Goal: Information Seeking & Learning: Learn about a topic

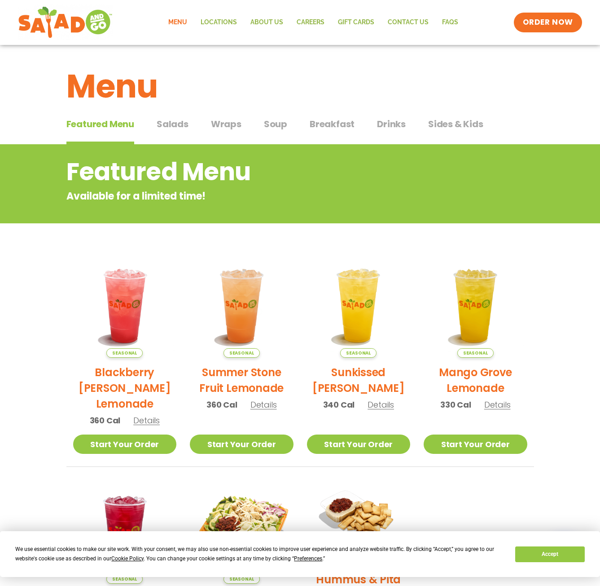
click at [161, 124] on span "Salads" at bounding box center [173, 123] width 32 height 13
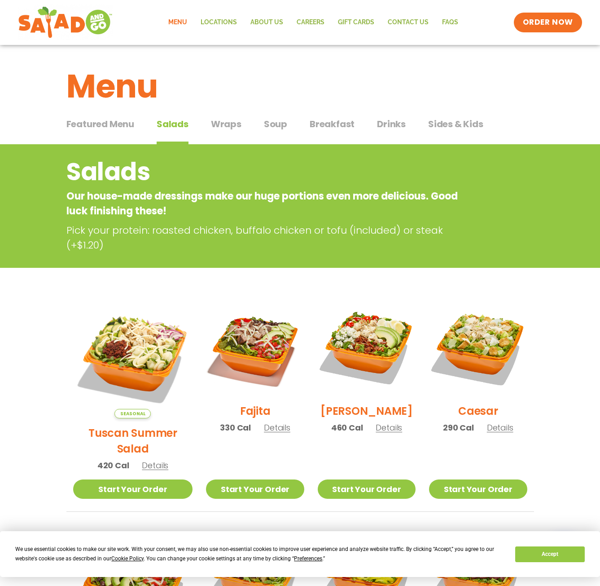
click at [230, 130] on span "Wraps" at bounding box center [226, 123] width 31 height 13
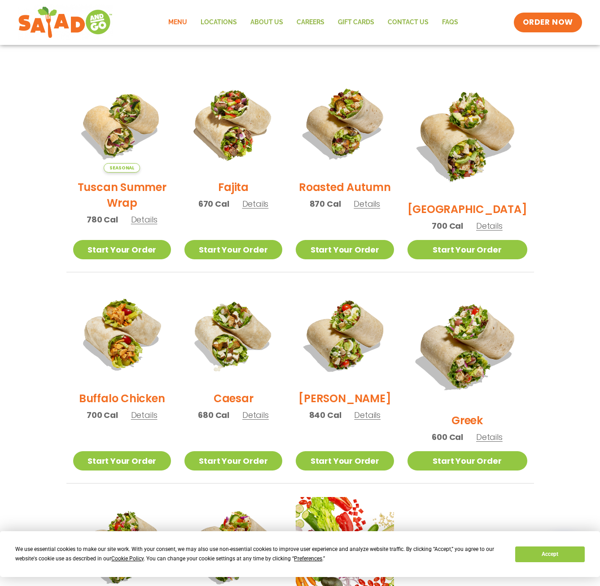
scroll to position [225, 0]
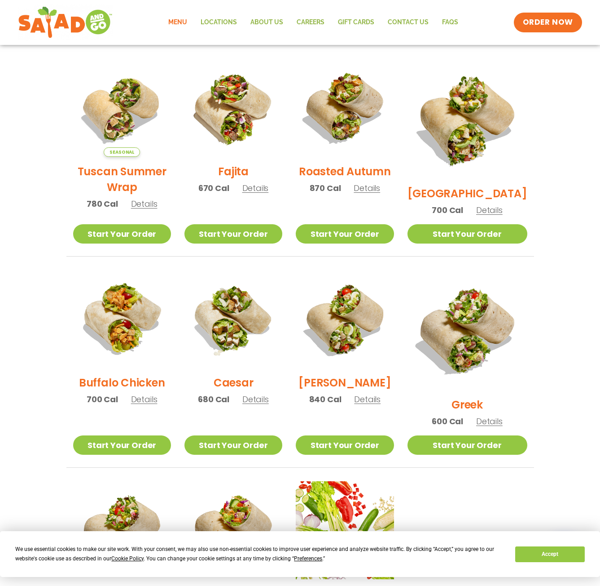
click at [115, 319] on img at bounding box center [122, 319] width 98 height 98
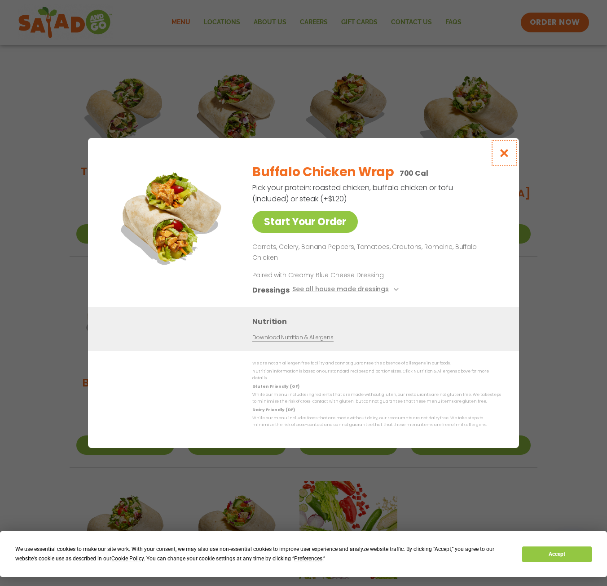
click at [499, 158] on icon "Close modal" at bounding box center [504, 152] width 11 height 9
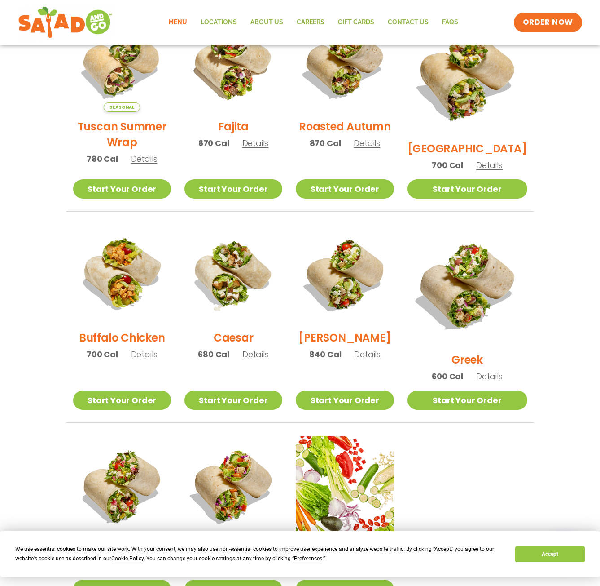
scroll to position [0, 0]
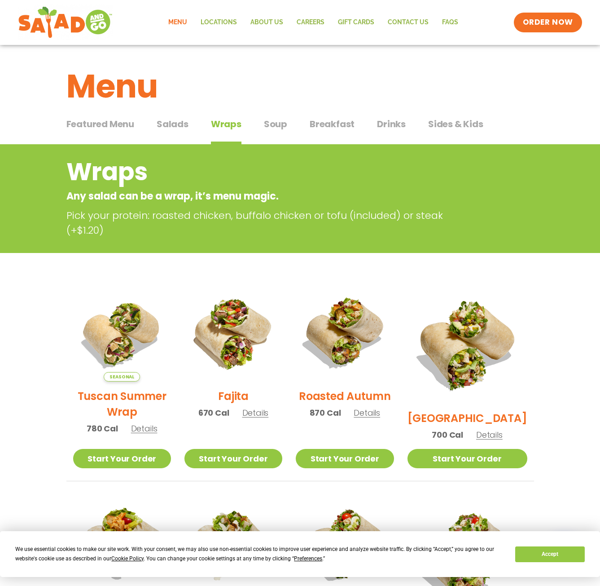
click at [186, 126] on span "Salads" at bounding box center [173, 123] width 32 height 13
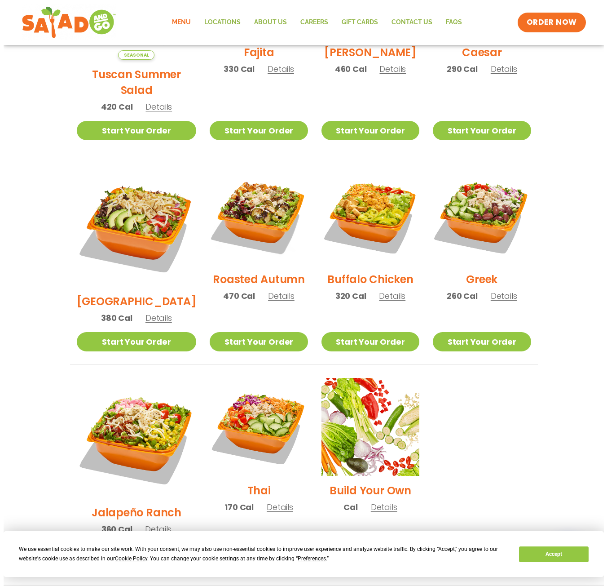
scroll to position [364, 0]
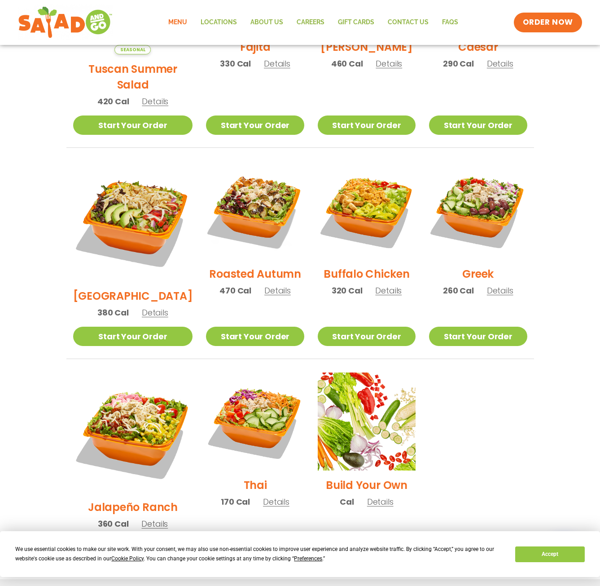
click at [350, 190] on img at bounding box center [367, 210] width 98 height 98
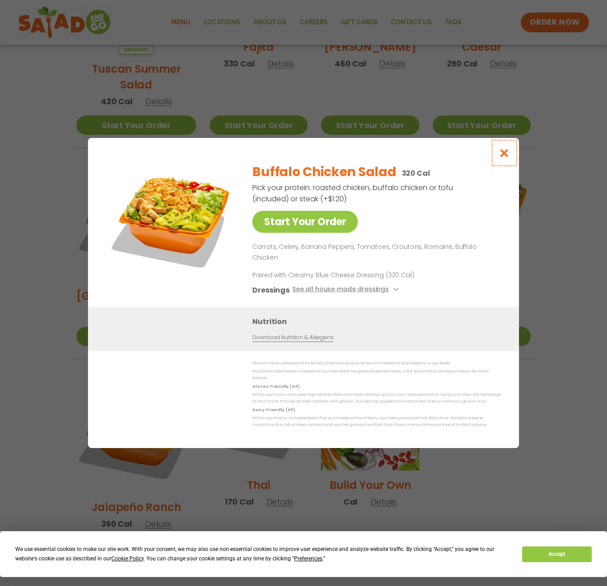
click at [505, 158] on icon "Close modal" at bounding box center [504, 152] width 11 height 9
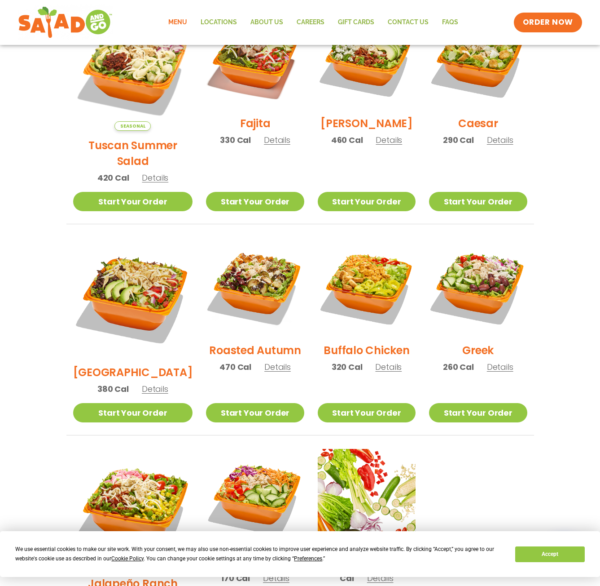
scroll to position [0, 0]
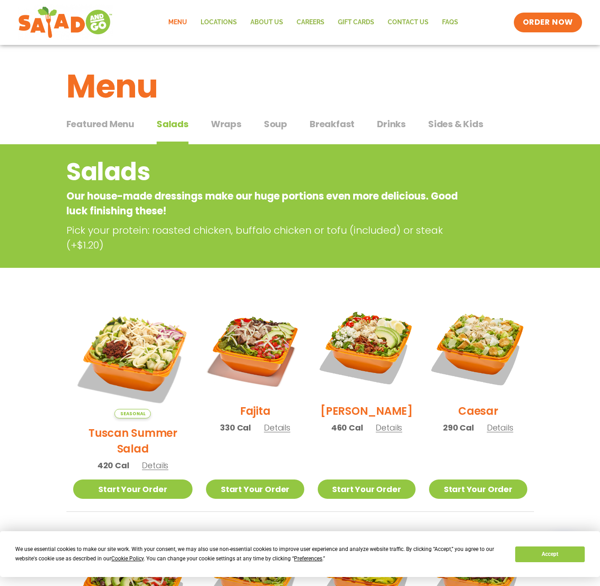
drag, startPoint x: 325, startPoint y: 123, endPoint x: 326, endPoint y: 128, distance: 5.4
click at [326, 125] on span "Breakfast" at bounding box center [332, 123] width 45 height 13
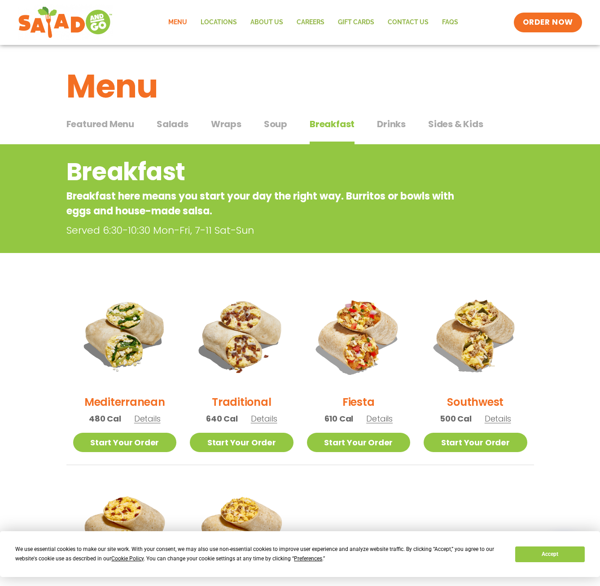
click at [383, 126] on span "Drinks" at bounding box center [391, 123] width 29 height 13
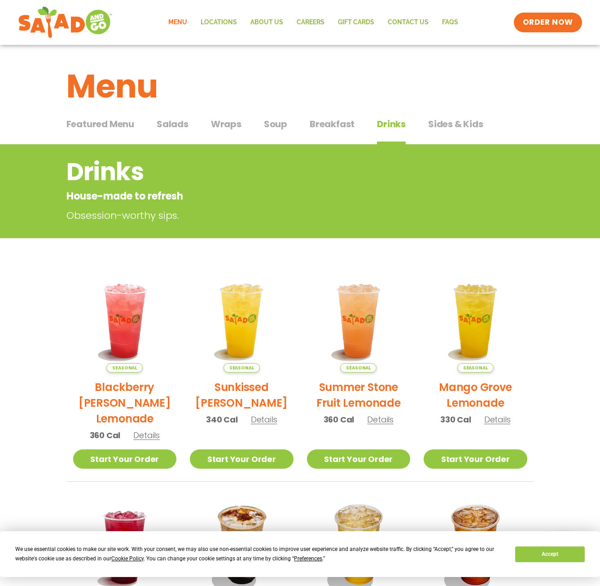
click at [180, 121] on span "Salads" at bounding box center [173, 123] width 32 height 13
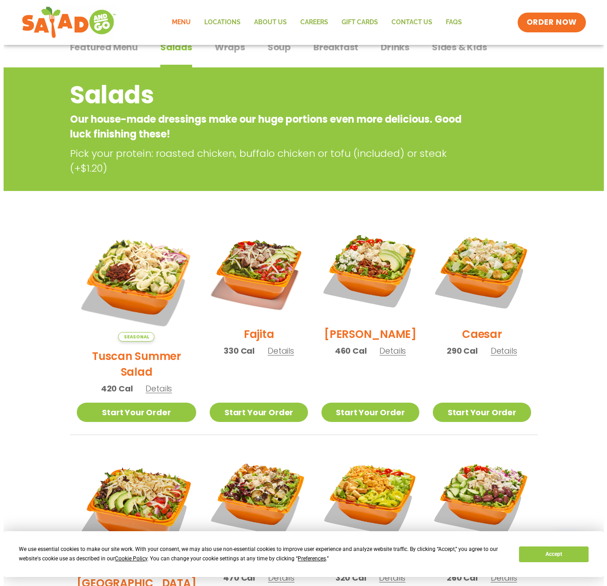
scroll to position [330, 0]
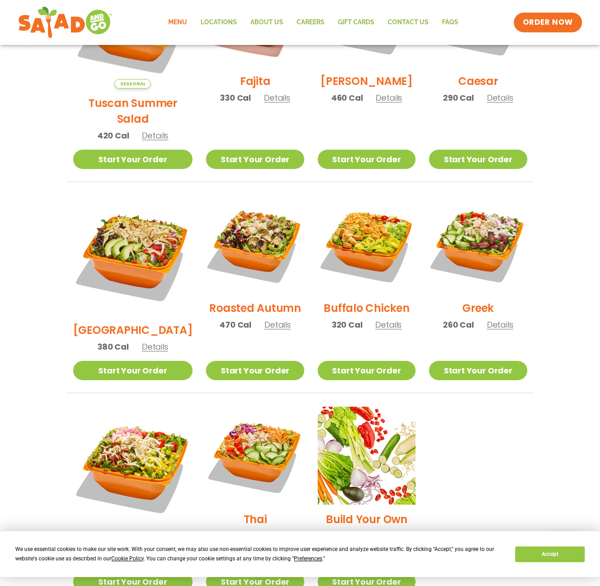
click at [378, 263] on img at bounding box center [367, 244] width 98 height 98
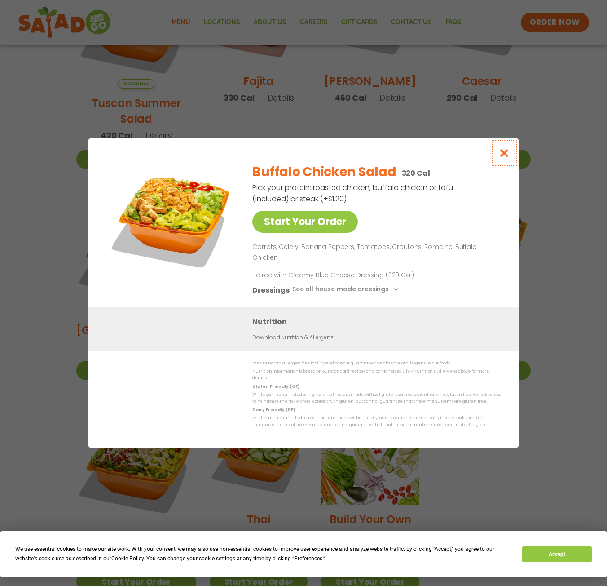
click at [501, 158] on icon "Close modal" at bounding box center [504, 152] width 11 height 9
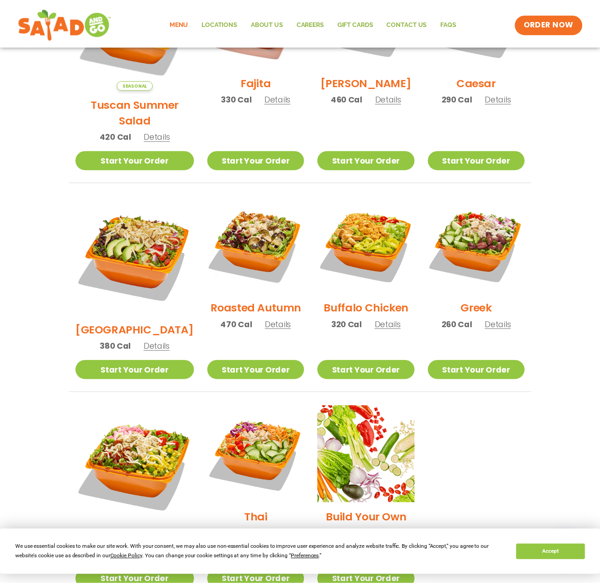
scroll to position [299, 0]
